Goal: Find specific page/section: Find specific page/section

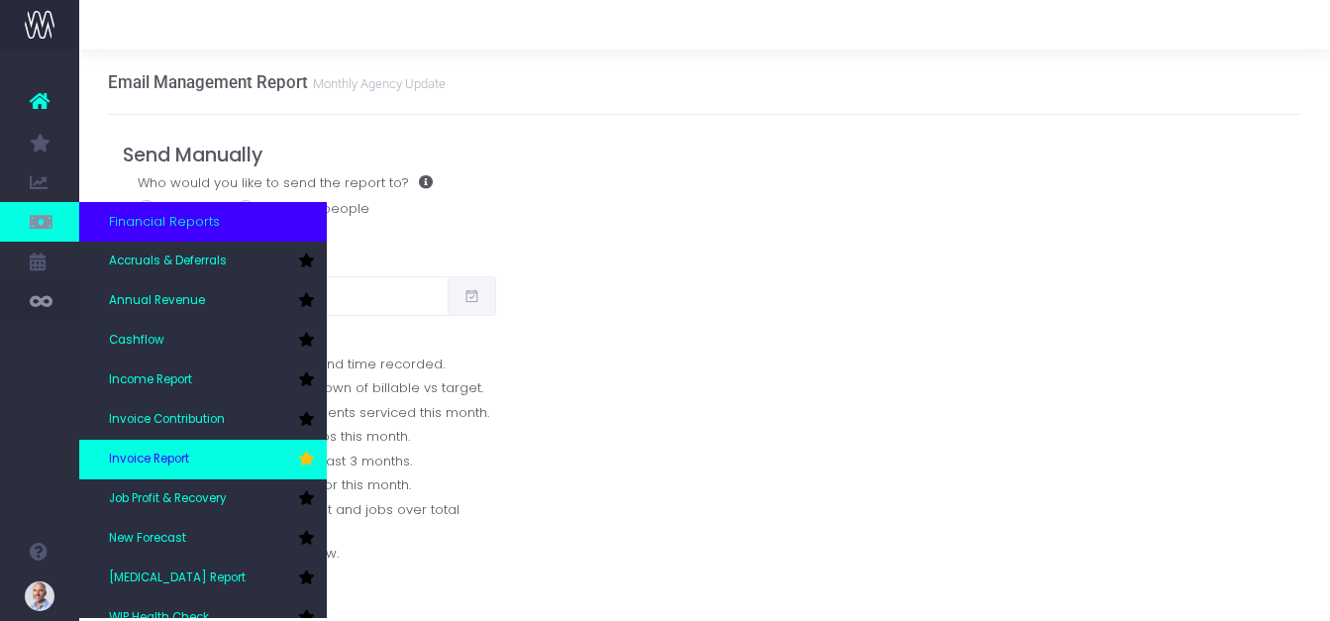
click at [142, 443] on link "Invoice Report" at bounding box center [203, 460] width 248 height 40
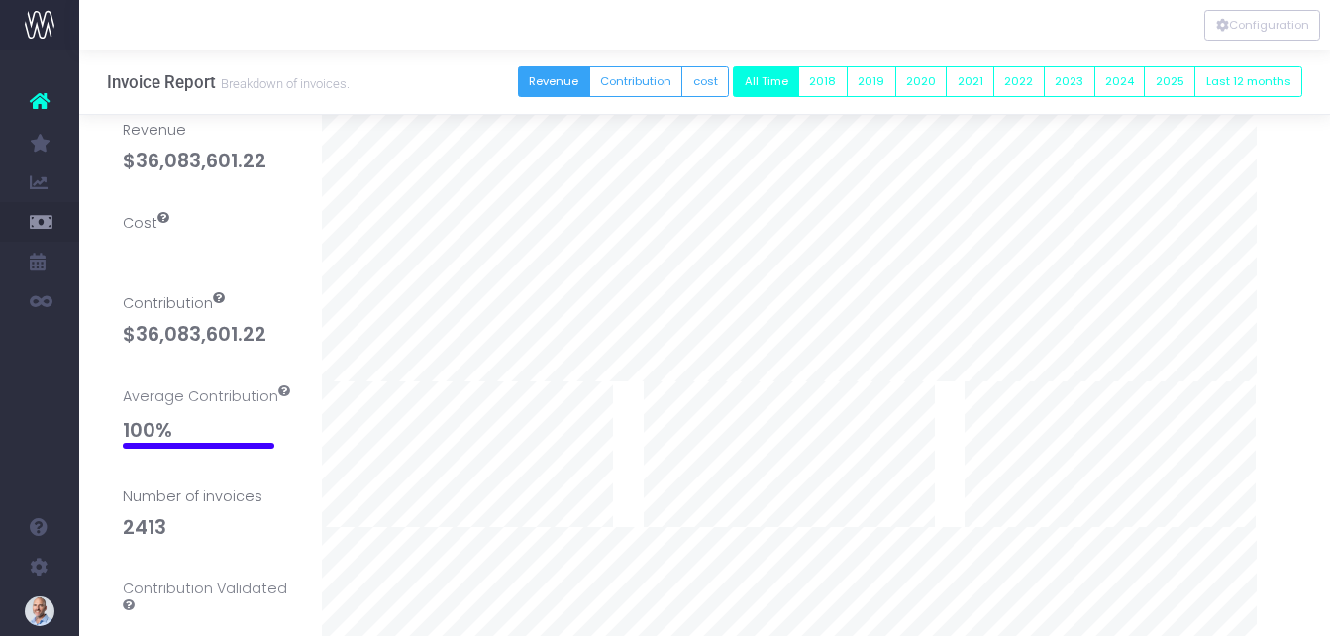
scroll to position [297, 0]
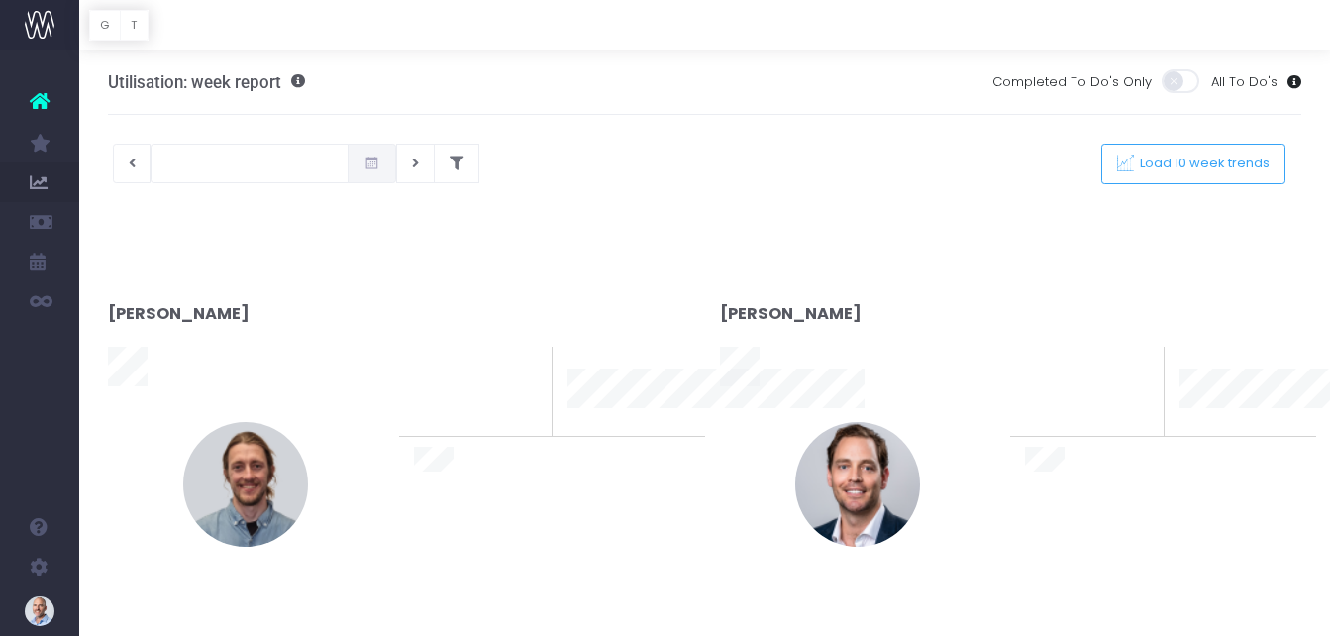
type input "[DATE]"
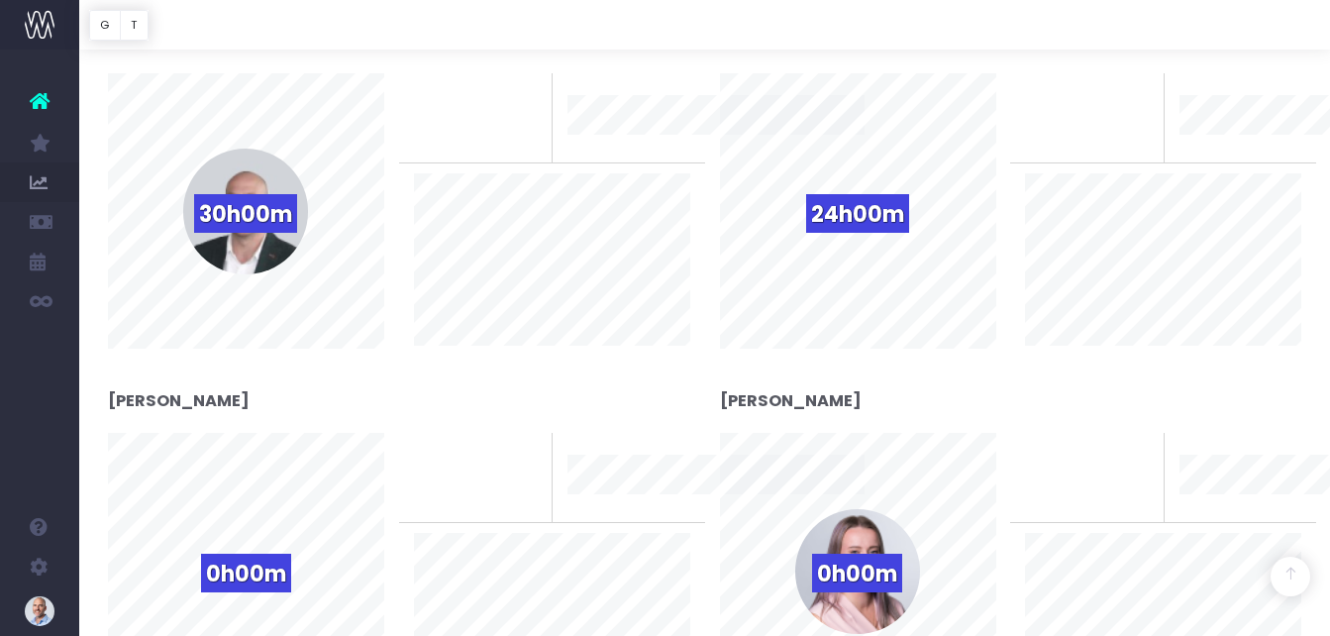
scroll to position [3566, 0]
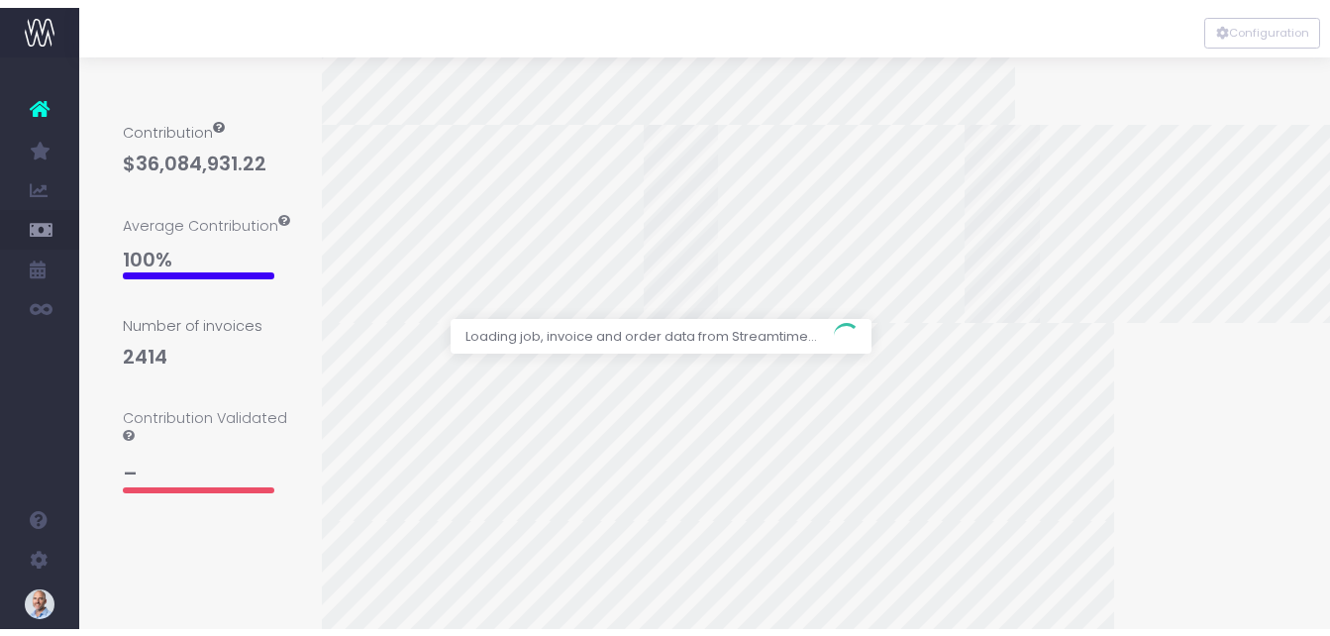
scroll to position [363, 0]
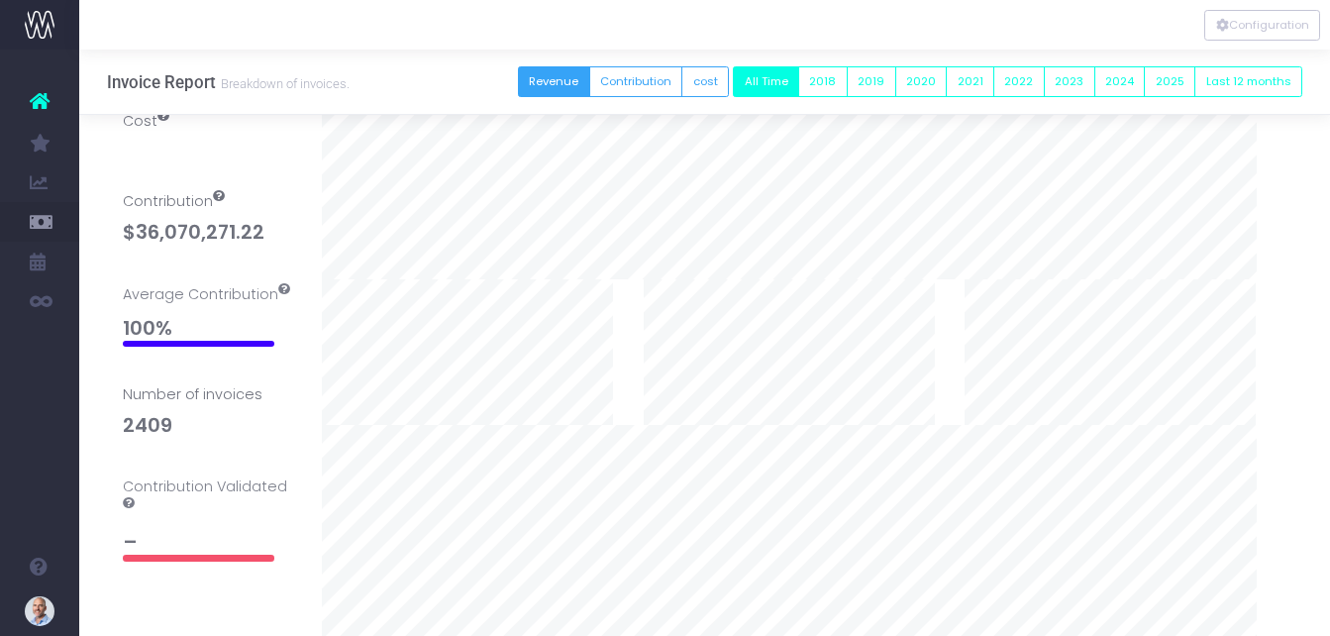
scroll to position [198, 0]
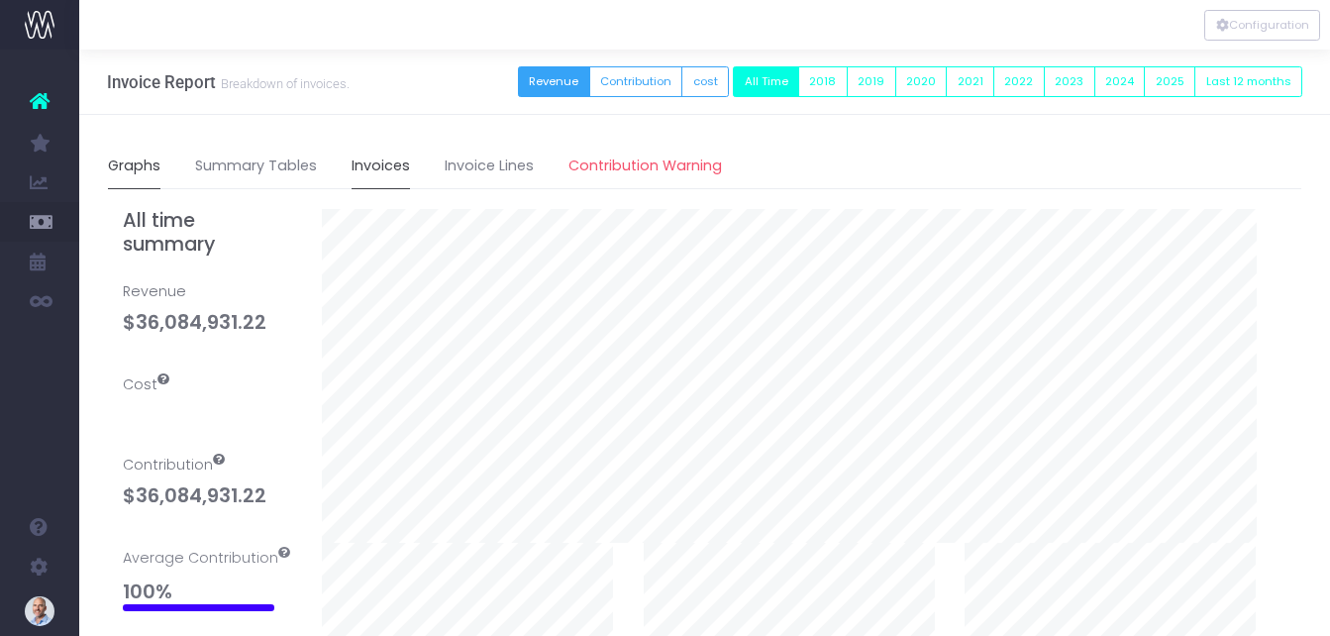
click at [386, 158] on link "Invoices" at bounding box center [381, 167] width 58 height 46
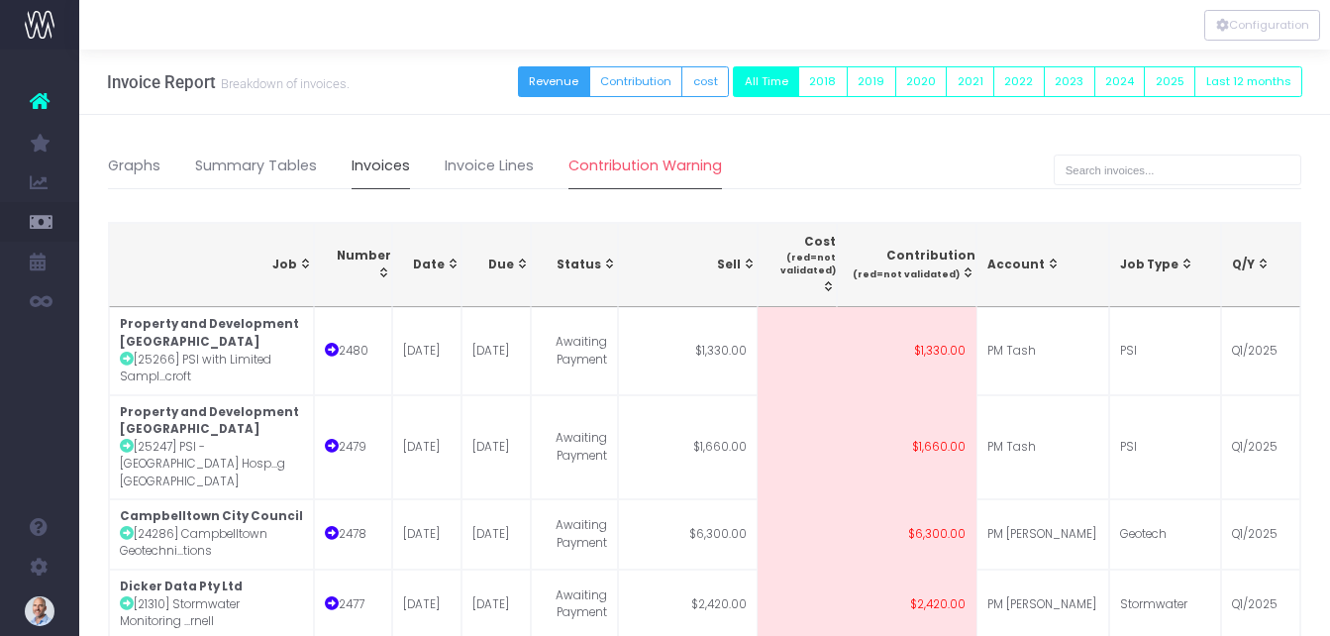
click at [610, 178] on link "Contribution Warning" at bounding box center [646, 167] width 154 height 46
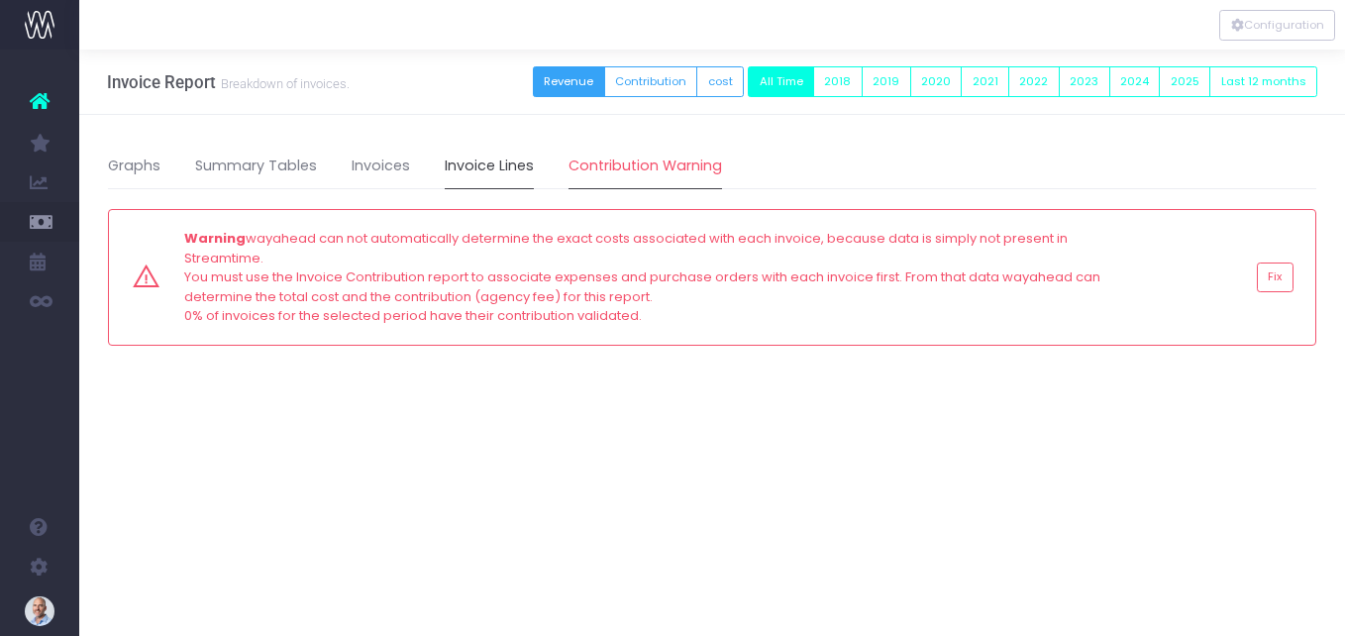
click at [506, 166] on link "Invoice Lines" at bounding box center [489, 167] width 89 height 46
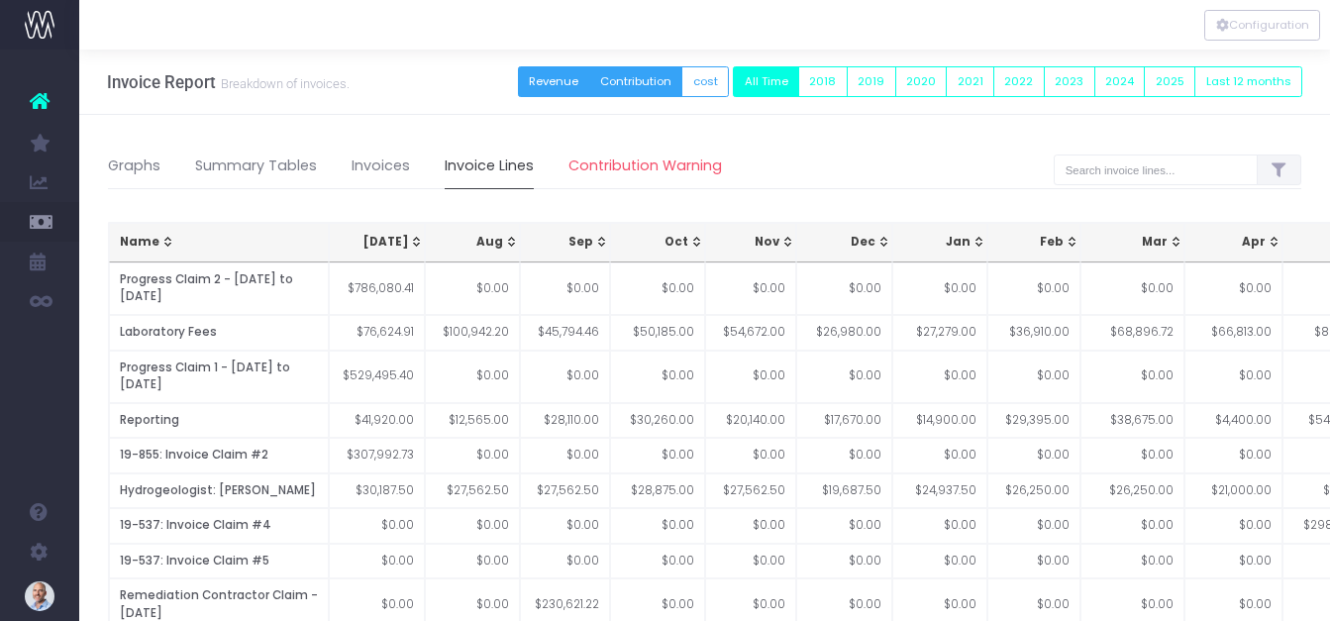
click at [681, 93] on button "Contribution" at bounding box center [636, 81] width 94 height 31
click at [729, 87] on button "cost" at bounding box center [705, 81] width 48 height 31
click at [585, 70] on button "Revenue" at bounding box center [554, 81] width 72 height 31
click at [366, 156] on link "Invoices" at bounding box center [381, 167] width 58 height 46
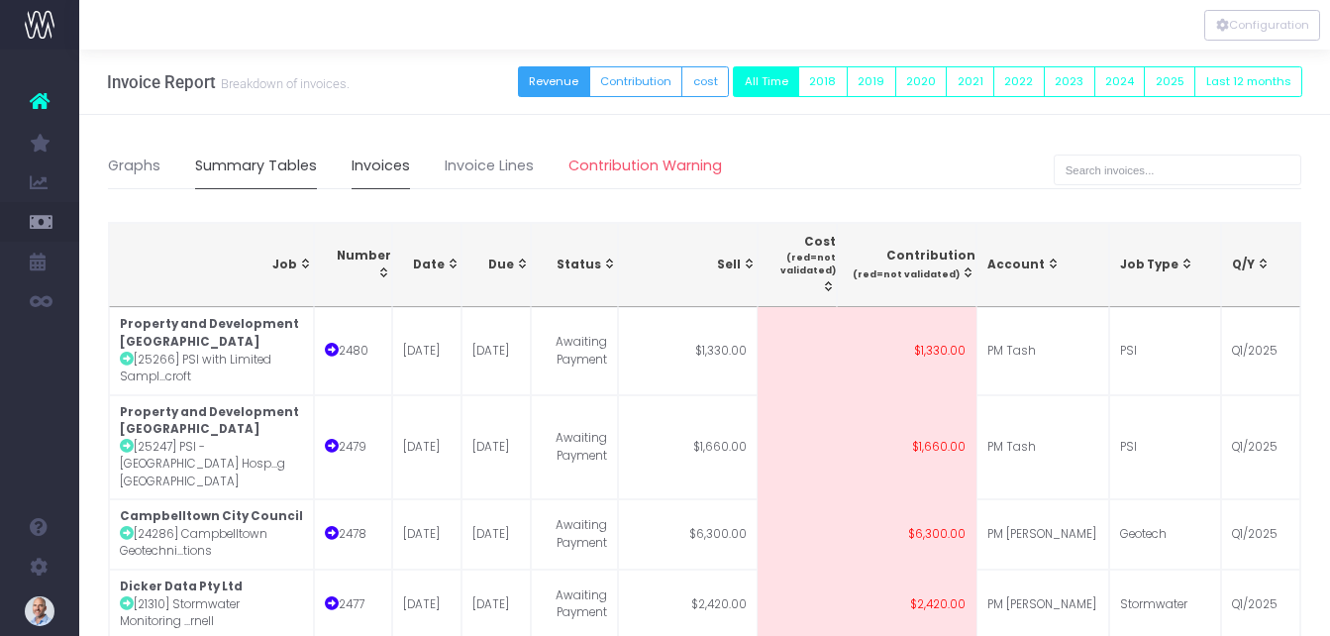
click at [272, 170] on link "Summary Tables" at bounding box center [256, 167] width 122 height 46
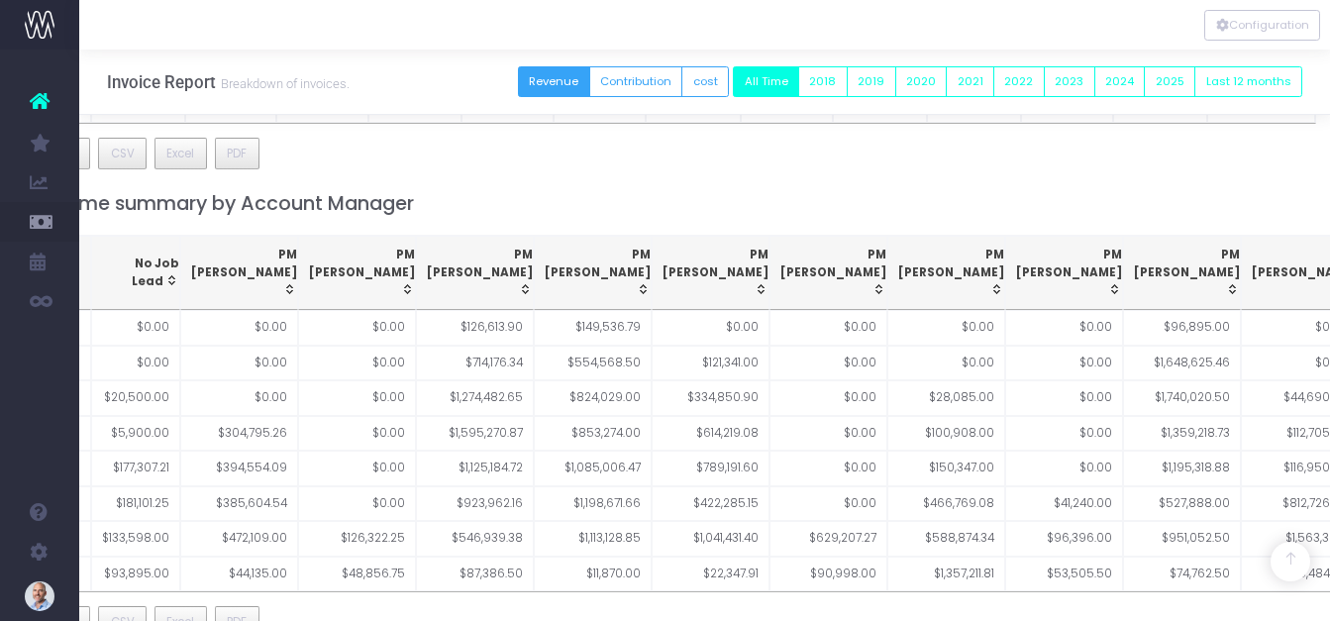
scroll to position [402, 63]
